Goal: Information Seeking & Learning: Learn about a topic

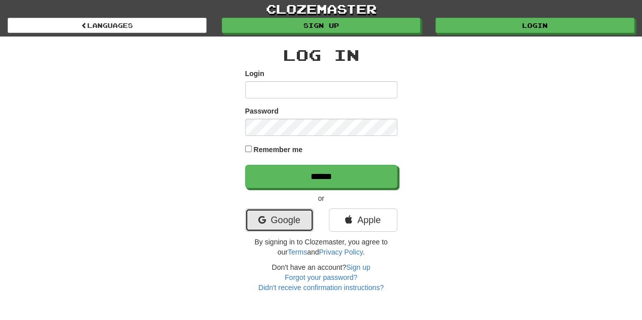
click at [282, 212] on link "Google" at bounding box center [279, 220] width 69 height 23
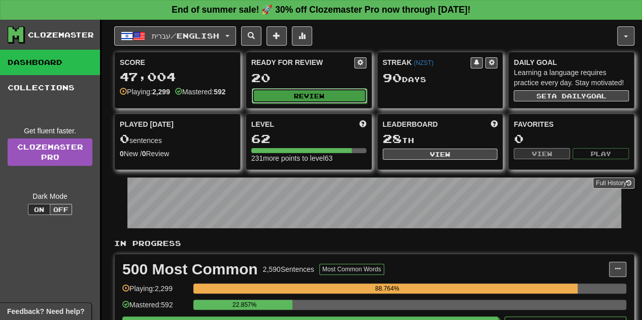
click at [309, 89] on button "Review" at bounding box center [309, 95] width 115 height 15
select select "**"
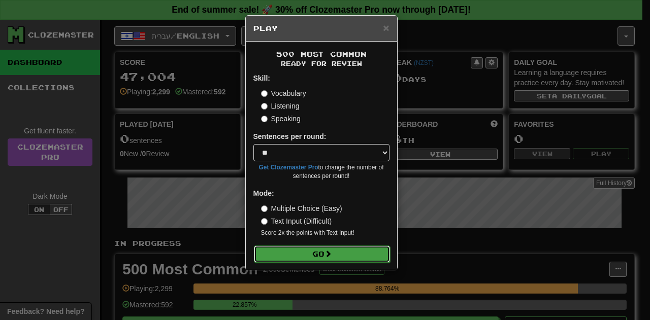
click at [300, 250] on button "Go" at bounding box center [322, 254] width 136 height 17
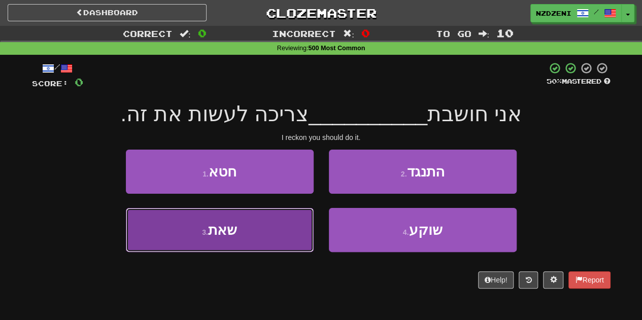
click at [243, 233] on button "3 . שאת" at bounding box center [220, 230] width 188 height 44
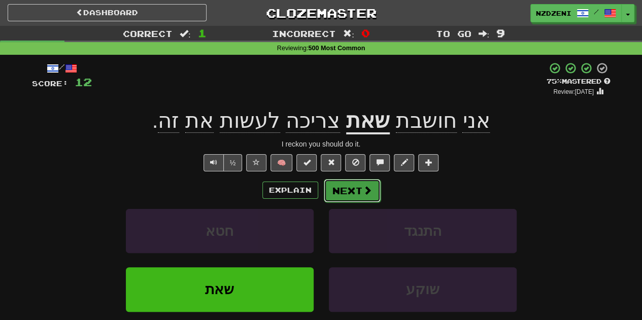
click at [363, 190] on span at bounding box center [367, 190] width 9 height 9
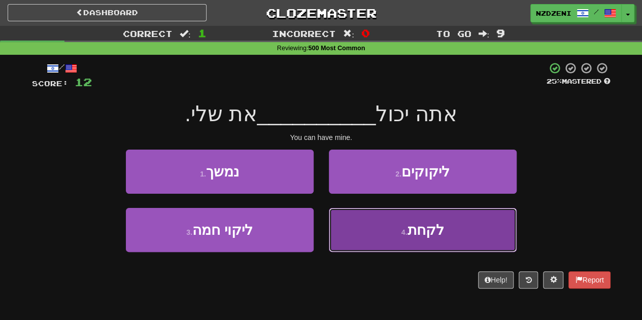
click at [389, 241] on button "4 . לקחת" at bounding box center [423, 230] width 188 height 44
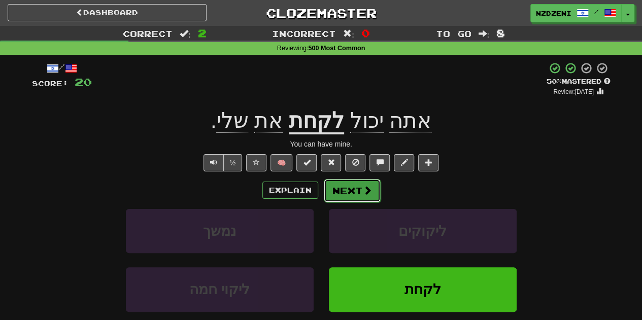
click at [350, 183] on button "Next" at bounding box center [352, 190] width 57 height 23
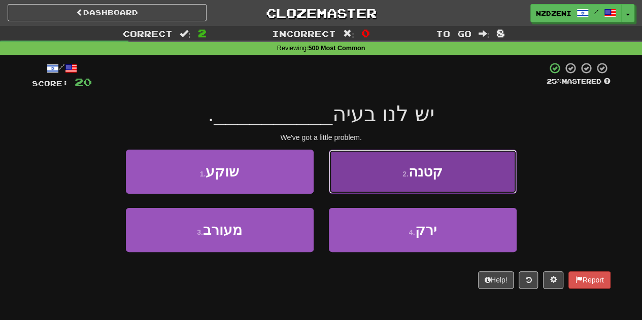
click at [392, 180] on button "2 . קטנה" at bounding box center [423, 172] width 188 height 44
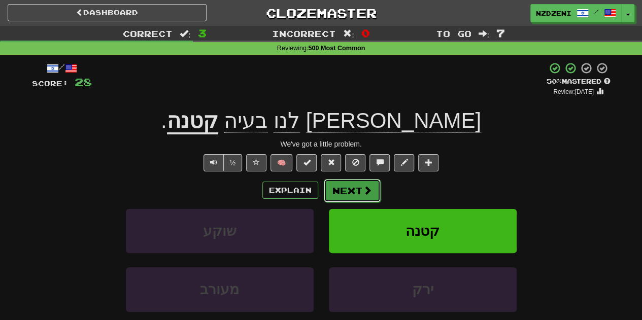
click at [356, 196] on button "Next" at bounding box center [352, 190] width 57 height 23
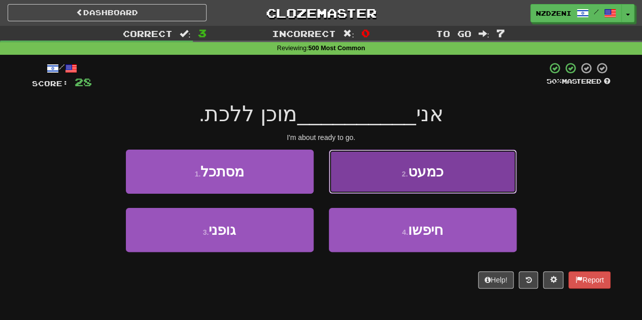
click at [395, 179] on button "2 . כמעט" at bounding box center [423, 172] width 188 height 44
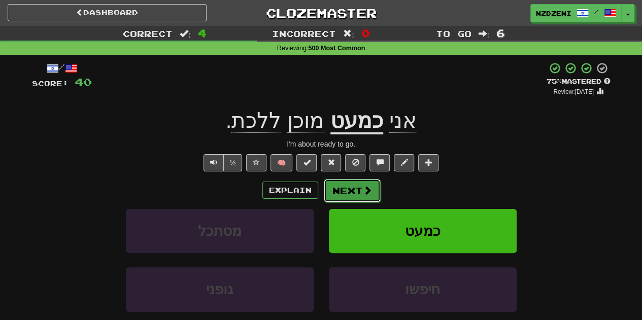
click at [347, 184] on button "Next" at bounding box center [352, 190] width 57 height 23
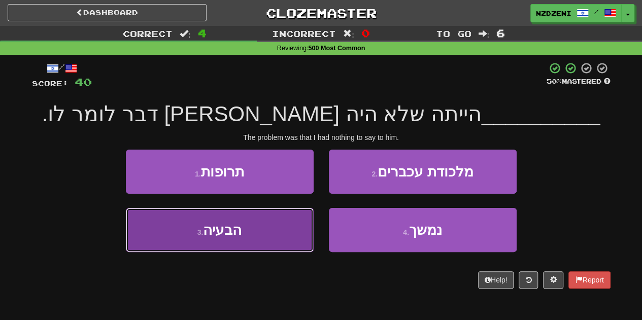
click at [240, 240] on button "3 . הבעיה" at bounding box center [220, 230] width 188 height 44
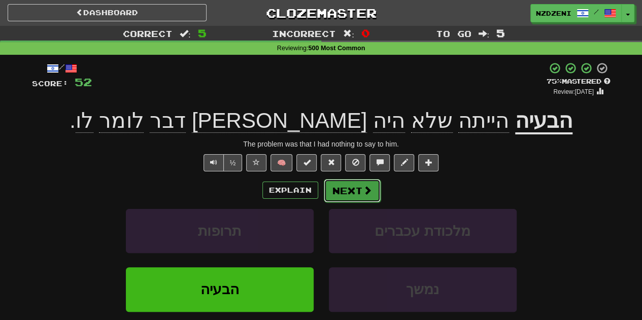
click at [367, 186] on span at bounding box center [367, 190] width 9 height 9
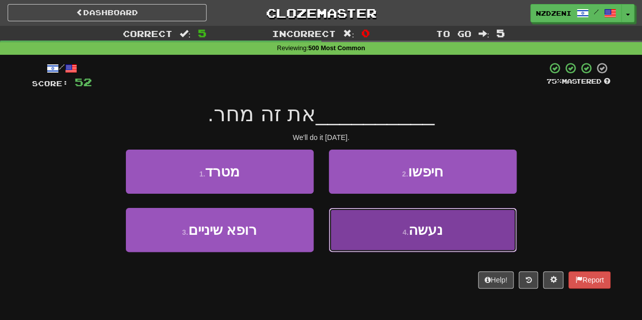
click at [395, 240] on button "4 . נעשה" at bounding box center [423, 230] width 188 height 44
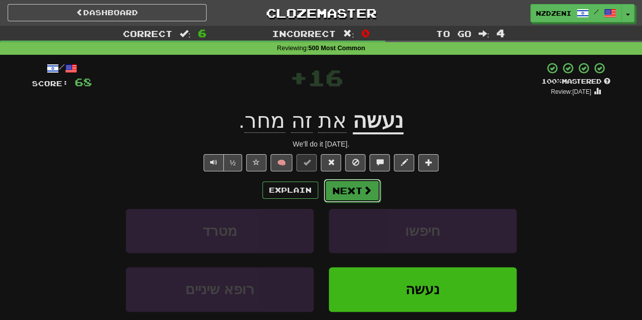
click at [349, 193] on button "Next" at bounding box center [352, 190] width 57 height 23
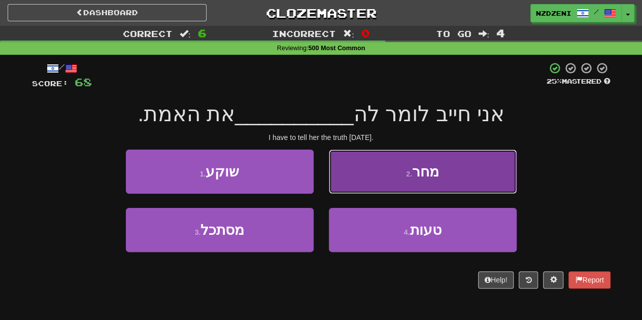
click at [371, 166] on button "2 . מחר" at bounding box center [423, 172] width 188 height 44
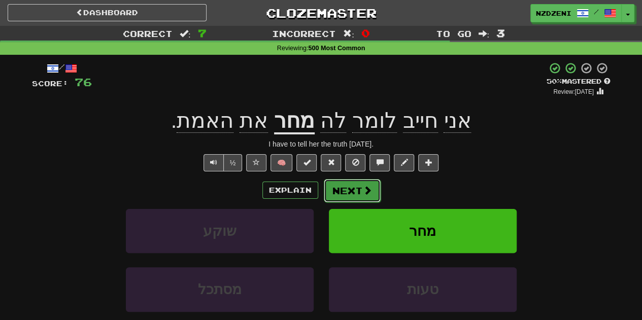
click at [343, 186] on button "Next" at bounding box center [352, 190] width 57 height 23
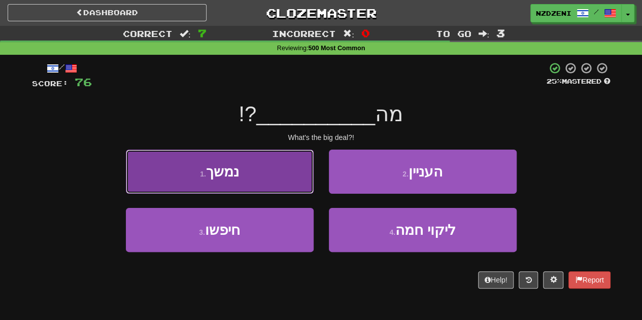
click at [241, 172] on button "1 . נמשך" at bounding box center [220, 172] width 188 height 44
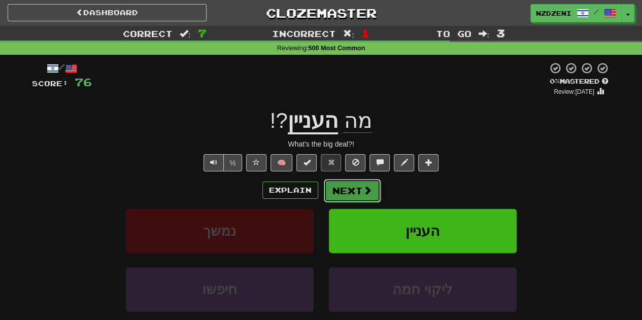
click at [353, 186] on button "Next" at bounding box center [352, 190] width 57 height 23
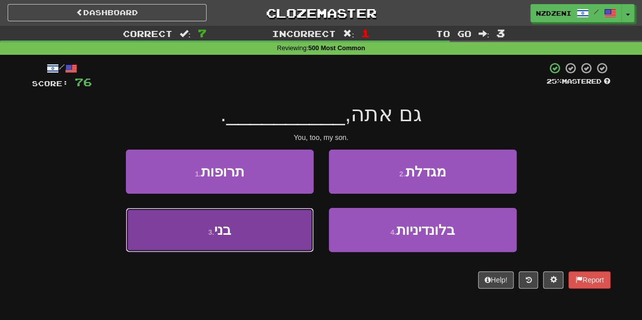
click at [252, 239] on button "3 . בני" at bounding box center [220, 230] width 188 height 44
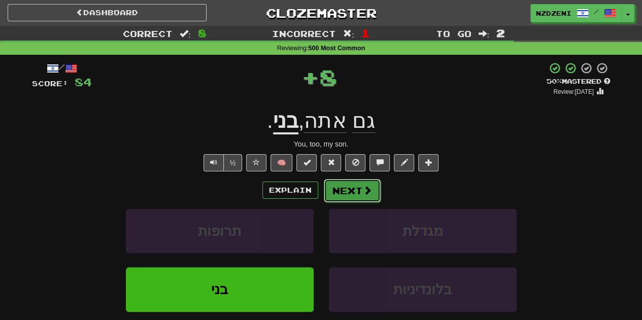
click at [363, 184] on button "Next" at bounding box center [352, 190] width 57 height 23
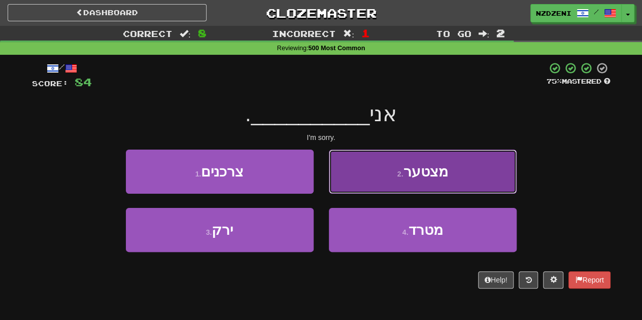
click at [380, 164] on button "2 . מצטער" at bounding box center [423, 172] width 188 height 44
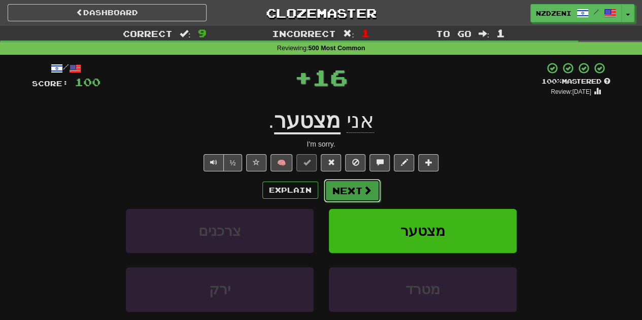
click at [361, 180] on button "Next" at bounding box center [352, 190] width 57 height 23
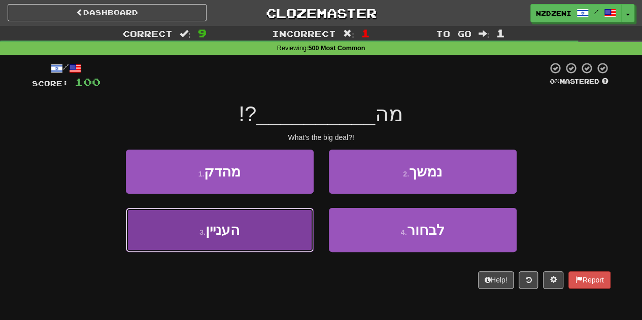
click at [235, 235] on span "העניין" at bounding box center [223, 230] width 34 height 16
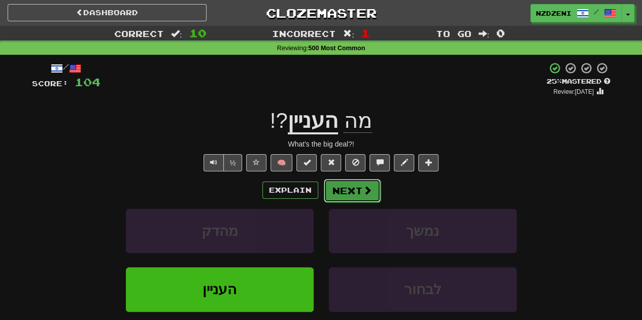
click at [363, 189] on span at bounding box center [367, 190] width 9 height 9
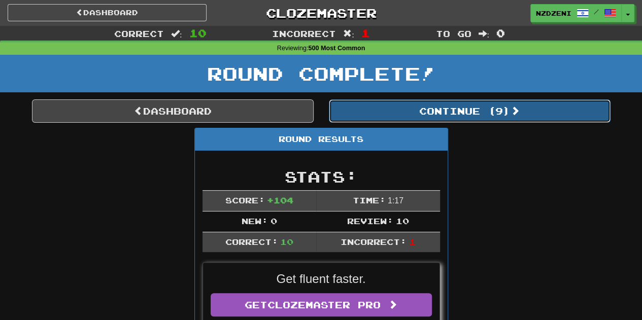
click at [423, 109] on button "Continue ( 9 )" at bounding box center [470, 111] width 282 height 23
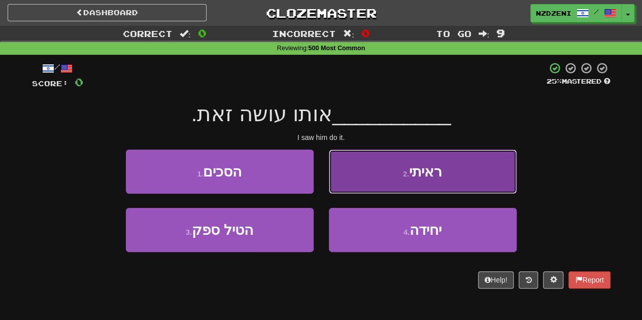
click at [372, 179] on button "2 . ראיתי" at bounding box center [423, 172] width 188 height 44
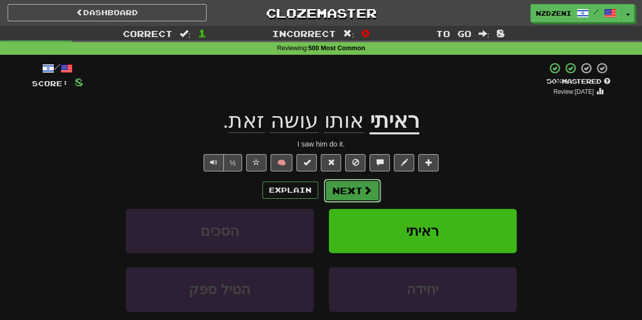
click at [347, 190] on button "Next" at bounding box center [352, 190] width 57 height 23
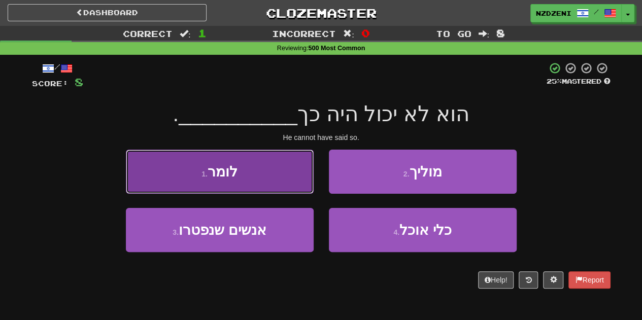
click at [262, 176] on button "1 . לומר" at bounding box center [220, 172] width 188 height 44
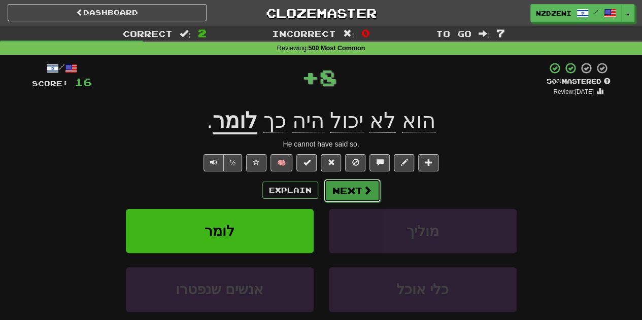
click at [341, 191] on button "Next" at bounding box center [352, 190] width 57 height 23
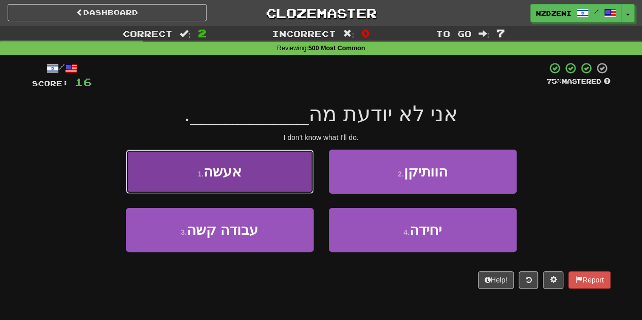
click at [242, 169] on button "1 . אעשה" at bounding box center [220, 172] width 188 height 44
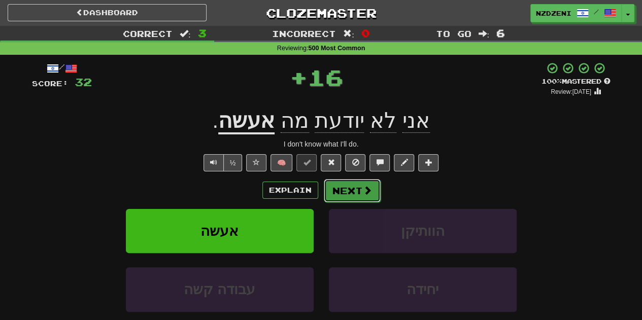
click at [348, 192] on button "Next" at bounding box center [352, 190] width 57 height 23
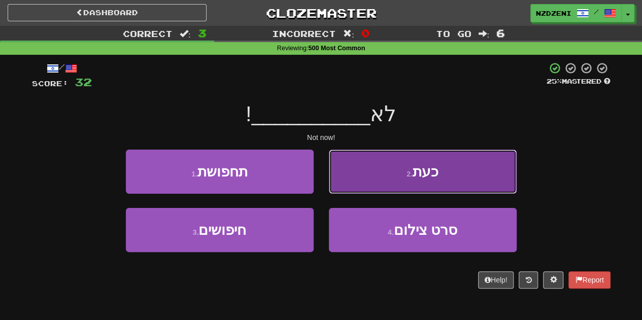
click at [385, 175] on button "2 . כעת" at bounding box center [423, 172] width 188 height 44
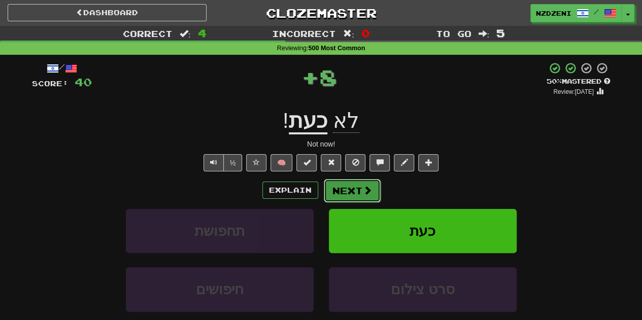
click at [347, 186] on button "Next" at bounding box center [352, 190] width 57 height 23
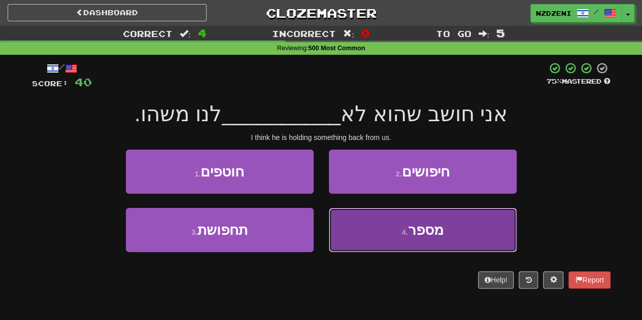
click at [374, 225] on button "4 . מספר" at bounding box center [423, 230] width 188 height 44
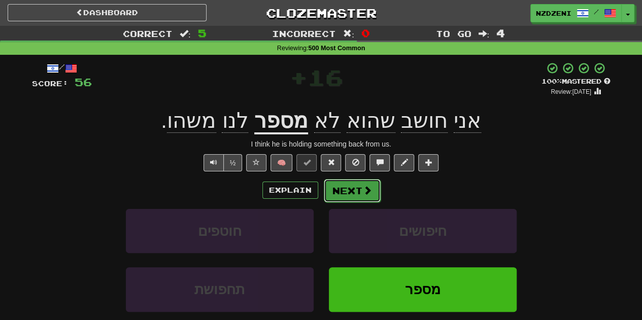
click at [354, 187] on button "Next" at bounding box center [352, 190] width 57 height 23
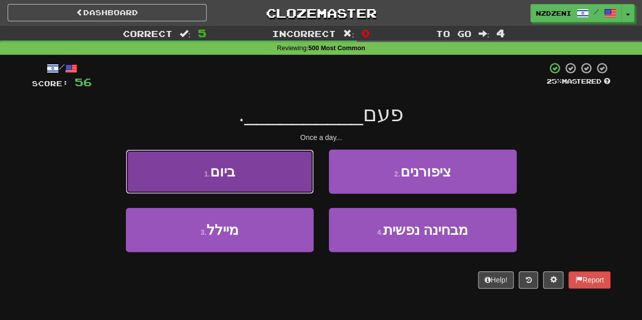
click at [250, 184] on button "1 . ביום" at bounding box center [220, 172] width 188 height 44
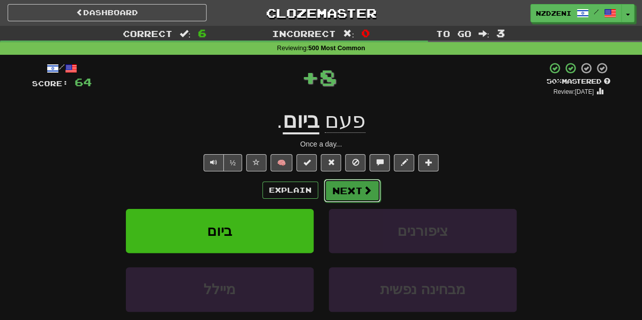
click at [346, 184] on button "Next" at bounding box center [352, 190] width 57 height 23
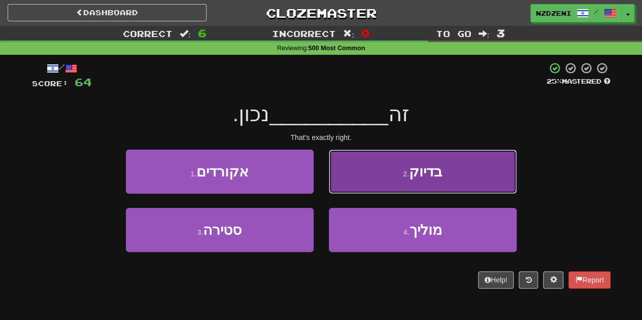
click at [367, 168] on button "2 . בדיוק" at bounding box center [423, 172] width 188 height 44
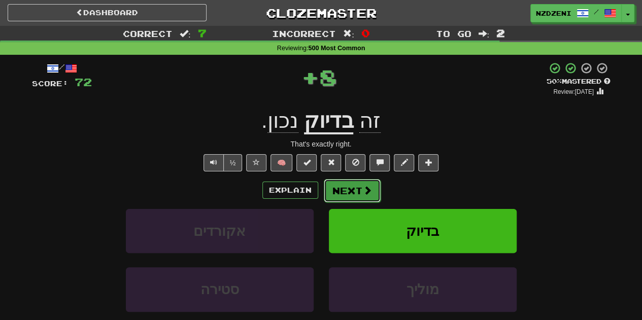
click at [356, 193] on button "Next" at bounding box center [352, 190] width 57 height 23
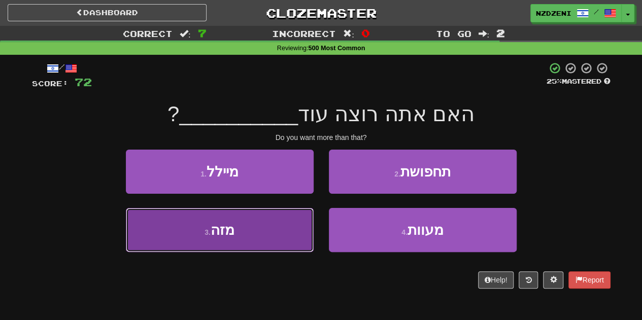
click at [246, 231] on button "3 . מזה" at bounding box center [220, 230] width 188 height 44
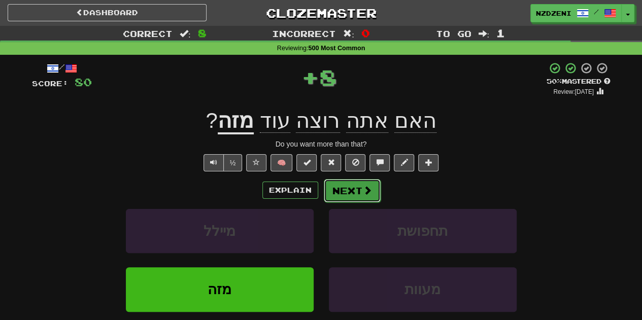
click at [363, 186] on span at bounding box center [367, 190] width 9 height 9
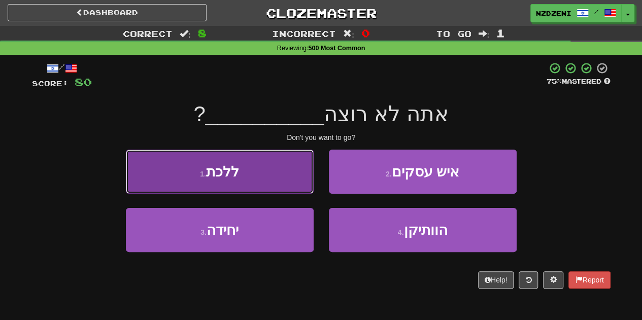
click at [241, 179] on button "1 . ללכת" at bounding box center [220, 172] width 188 height 44
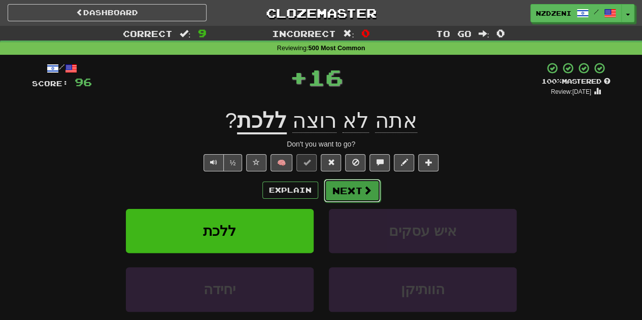
click at [344, 191] on button "Next" at bounding box center [352, 190] width 57 height 23
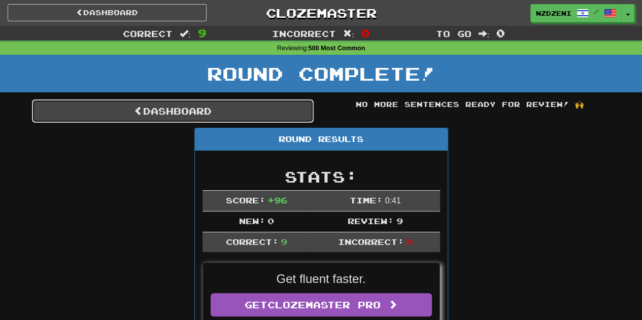
click at [200, 109] on link "Dashboard" at bounding box center [173, 111] width 282 height 23
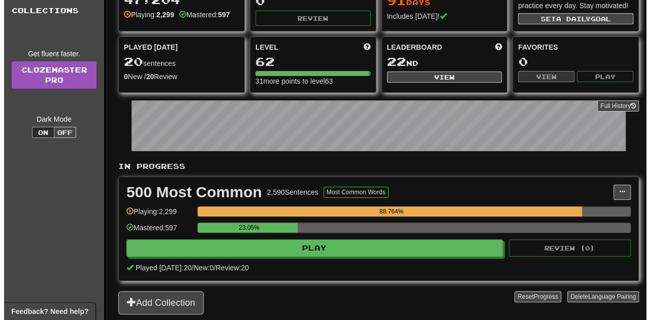
scroll to position [80, 0]
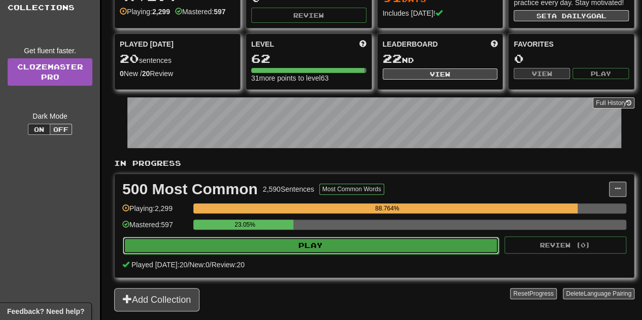
click at [291, 243] on button "Play" at bounding box center [311, 245] width 376 height 17
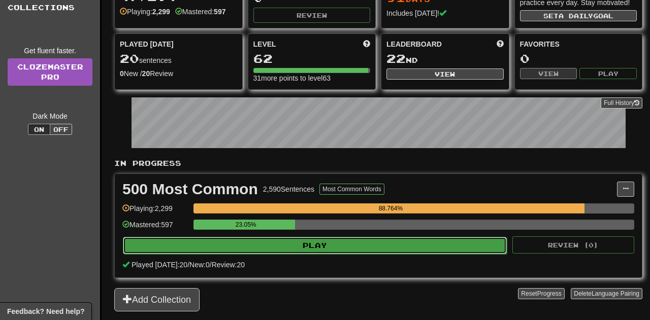
select select "**"
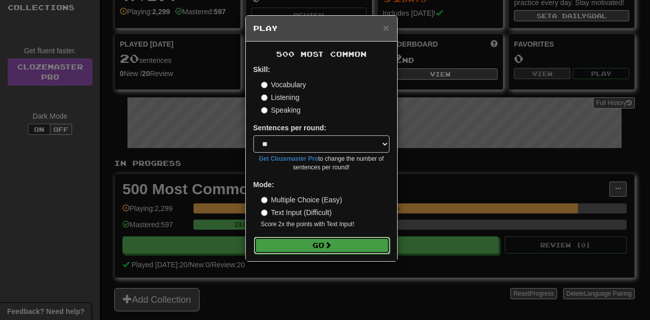
click at [314, 247] on button "Go" at bounding box center [322, 245] width 136 height 17
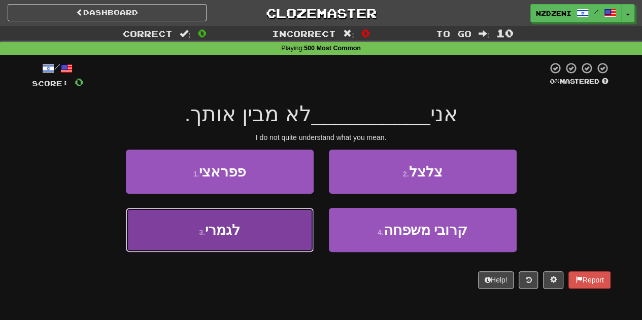
click at [241, 226] on button "3 . לגמרי" at bounding box center [220, 230] width 188 height 44
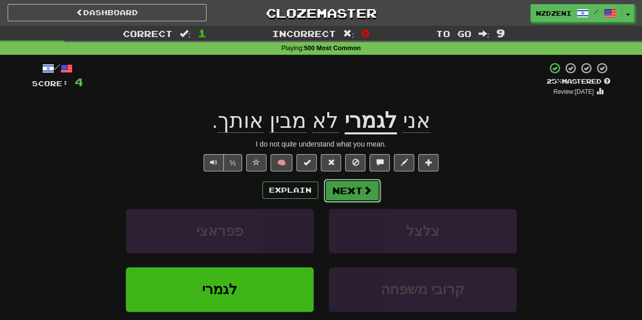
click at [351, 188] on button "Next" at bounding box center [352, 190] width 57 height 23
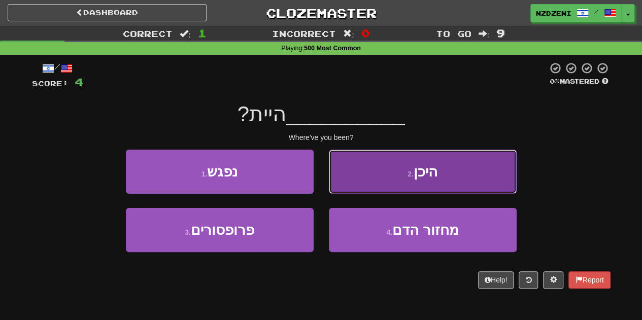
click at [386, 171] on button "2 . היכן" at bounding box center [423, 172] width 188 height 44
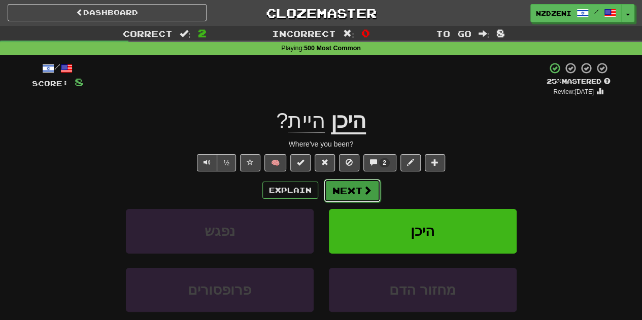
click at [346, 190] on button "Next" at bounding box center [352, 190] width 57 height 23
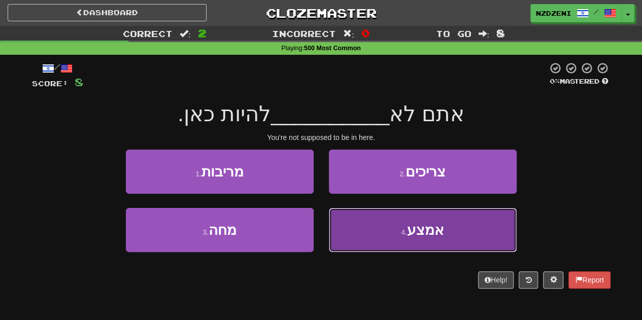
click at [384, 225] on button "4 . אמצע" at bounding box center [423, 230] width 188 height 44
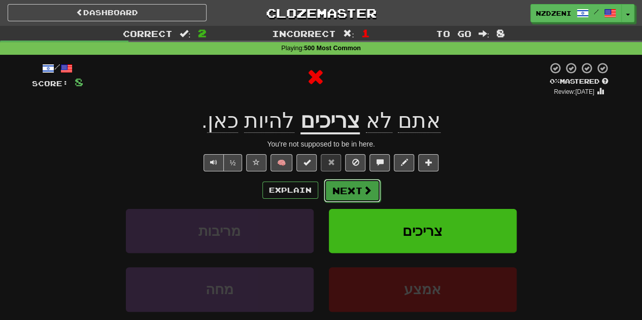
click at [356, 184] on button "Next" at bounding box center [352, 190] width 57 height 23
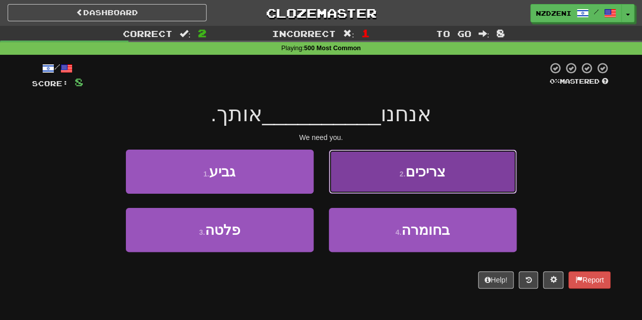
click at [385, 164] on button "2 . צריכים" at bounding box center [423, 172] width 188 height 44
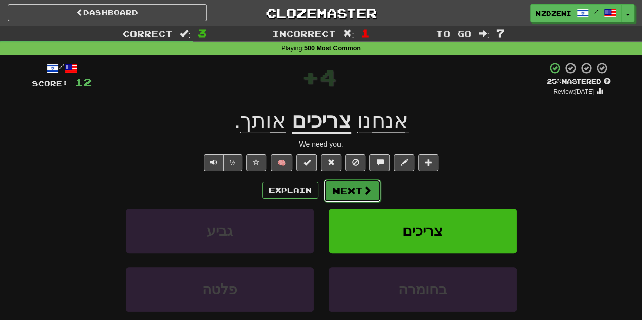
click at [350, 197] on button "Next" at bounding box center [352, 190] width 57 height 23
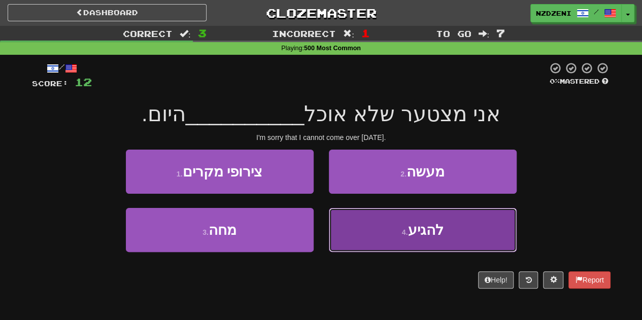
click at [377, 227] on button "4 . להגיע" at bounding box center [423, 230] width 188 height 44
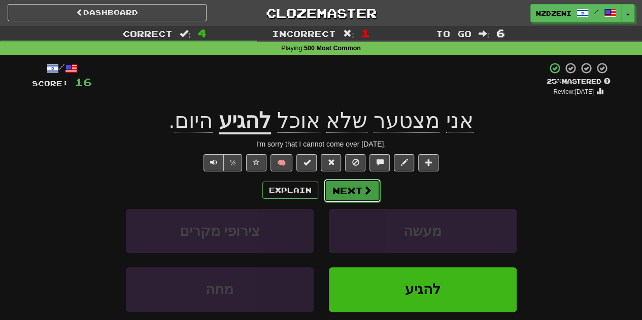
click at [338, 186] on button "Next" at bounding box center [352, 190] width 57 height 23
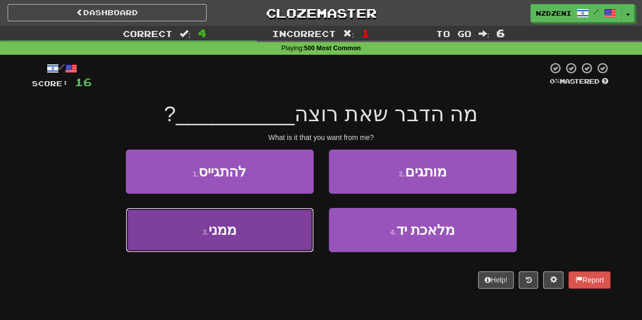
click at [234, 244] on button "3 . ממני" at bounding box center [220, 230] width 188 height 44
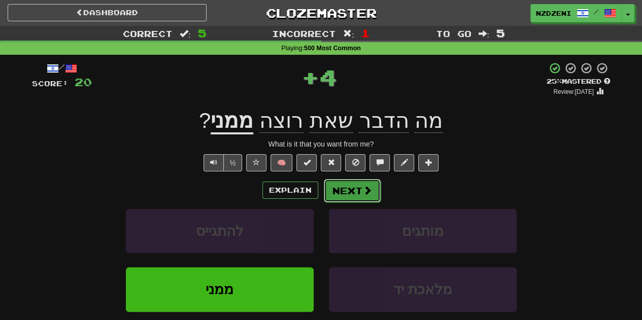
click at [350, 192] on button "Next" at bounding box center [352, 190] width 57 height 23
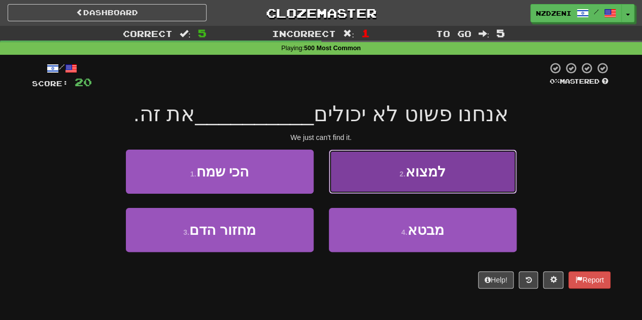
click at [382, 171] on button "2 . למצוא" at bounding box center [423, 172] width 188 height 44
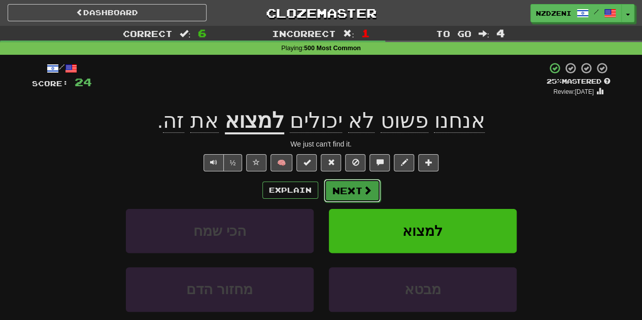
click at [352, 185] on button "Next" at bounding box center [352, 190] width 57 height 23
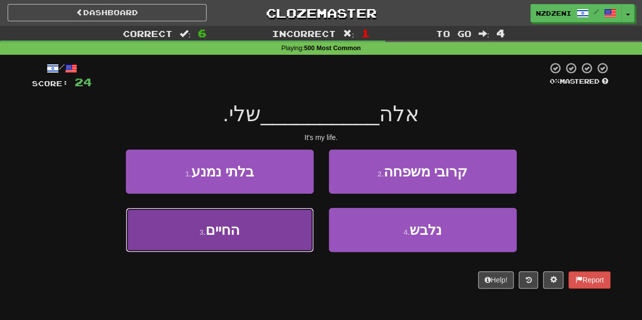
click at [228, 245] on button "3 . החיים" at bounding box center [220, 230] width 188 height 44
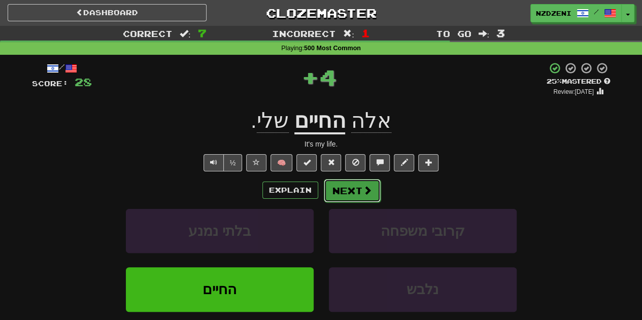
click at [353, 185] on button "Next" at bounding box center [352, 190] width 57 height 23
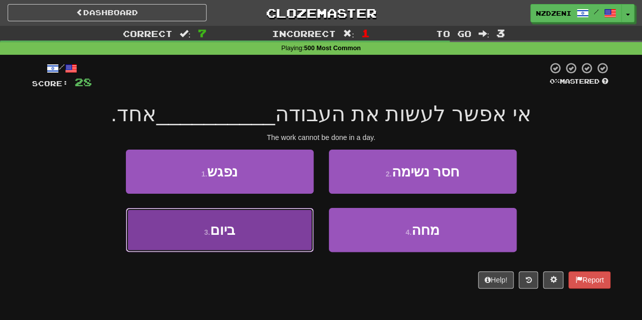
click at [232, 234] on span "ביום" at bounding box center [222, 230] width 25 height 16
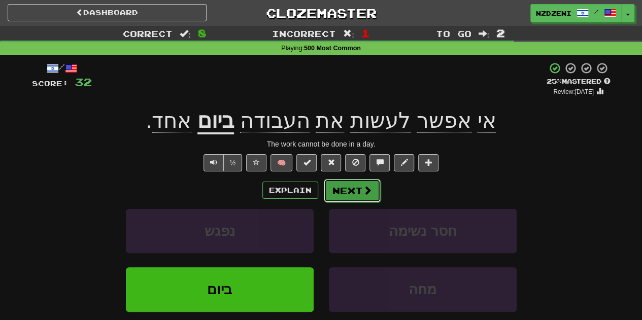
click at [353, 187] on button "Next" at bounding box center [352, 190] width 57 height 23
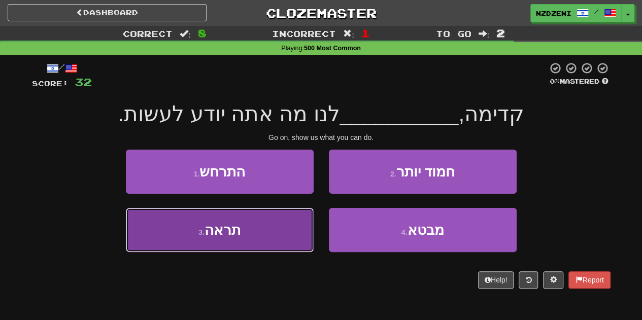
click at [238, 229] on span "תראה" at bounding box center [223, 230] width 36 height 16
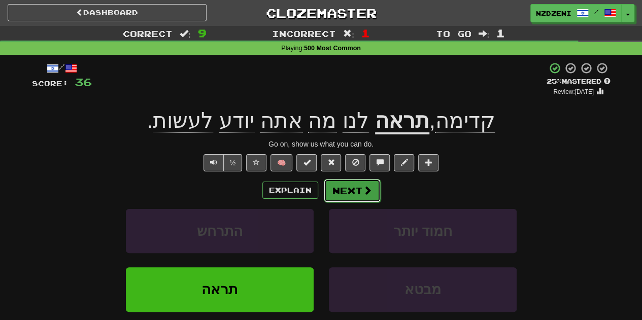
click at [351, 187] on button "Next" at bounding box center [352, 190] width 57 height 23
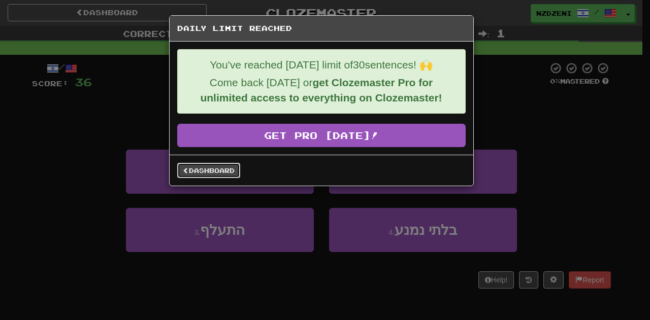
click at [224, 170] on link "Dashboard" at bounding box center [208, 170] width 63 height 15
